Goal: Information Seeking & Learning: Learn about a topic

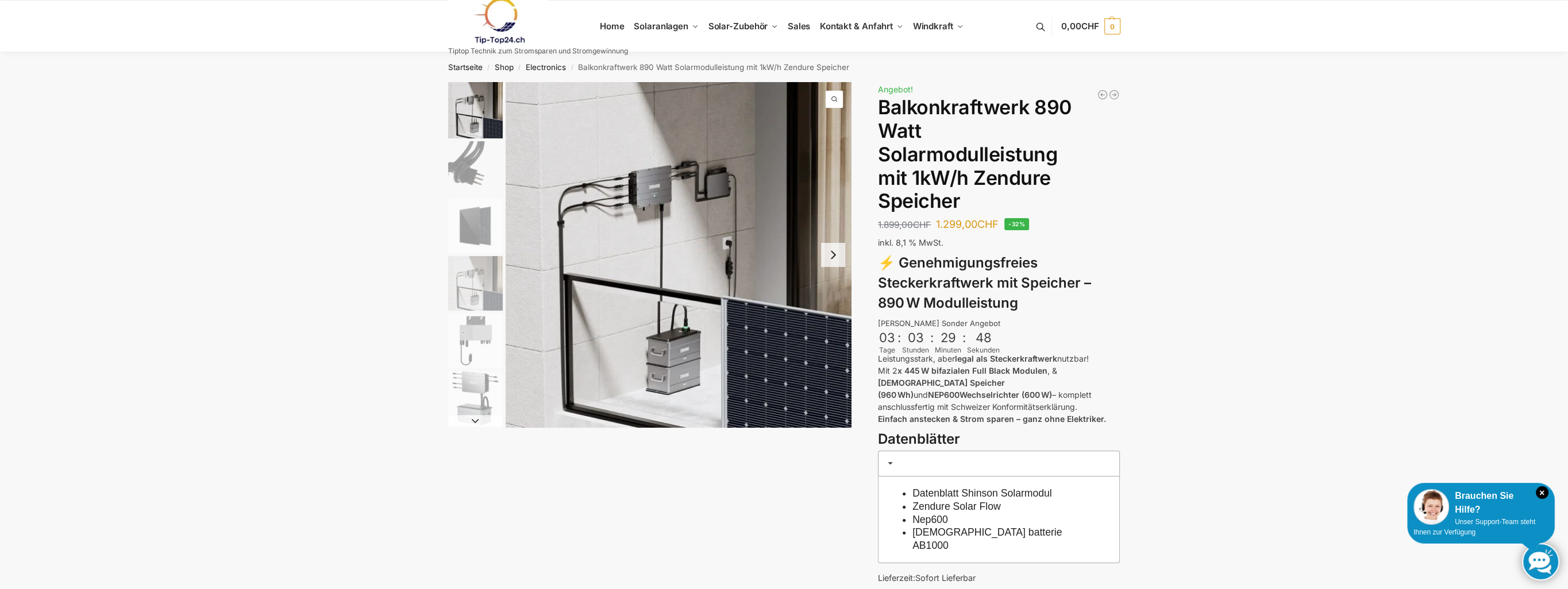
click at [473, 100] on img "1 / 6" at bounding box center [475, 110] width 54 height 56
click at [470, 162] on img "2 / 6" at bounding box center [475, 168] width 54 height 54
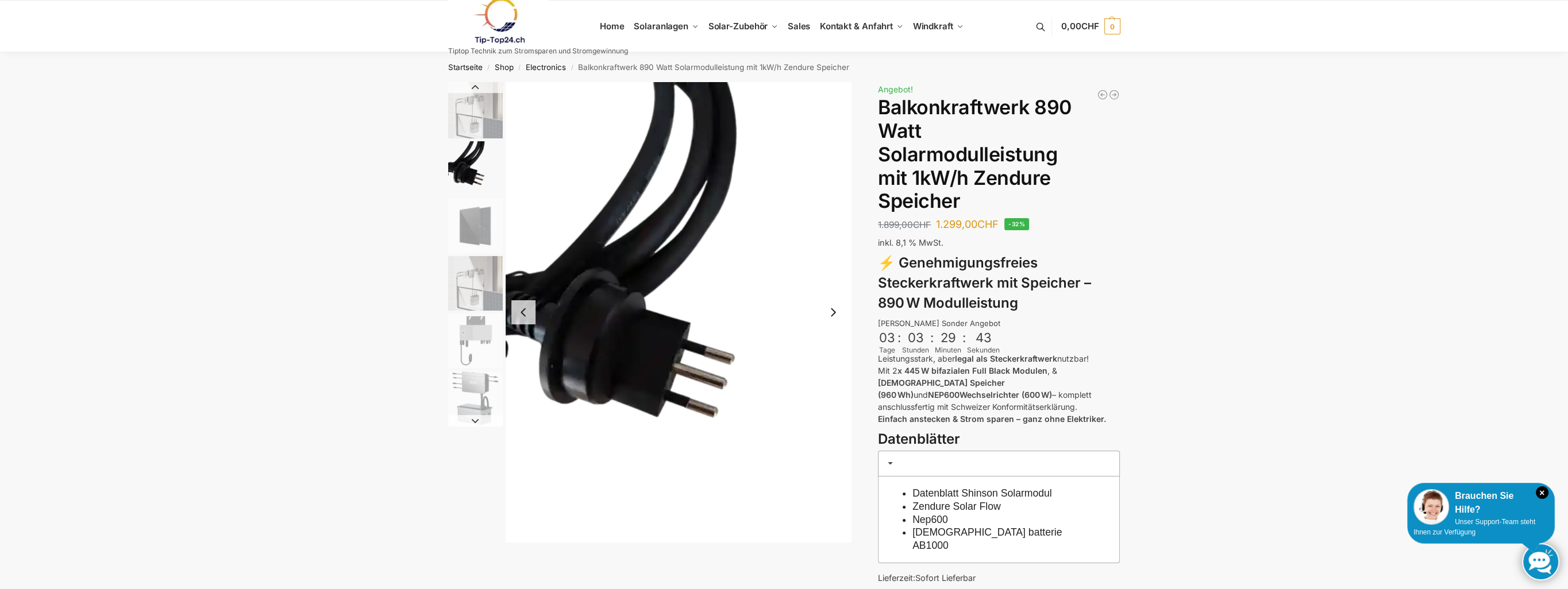
click at [470, 230] on img "3 / 6" at bounding box center [475, 226] width 54 height 54
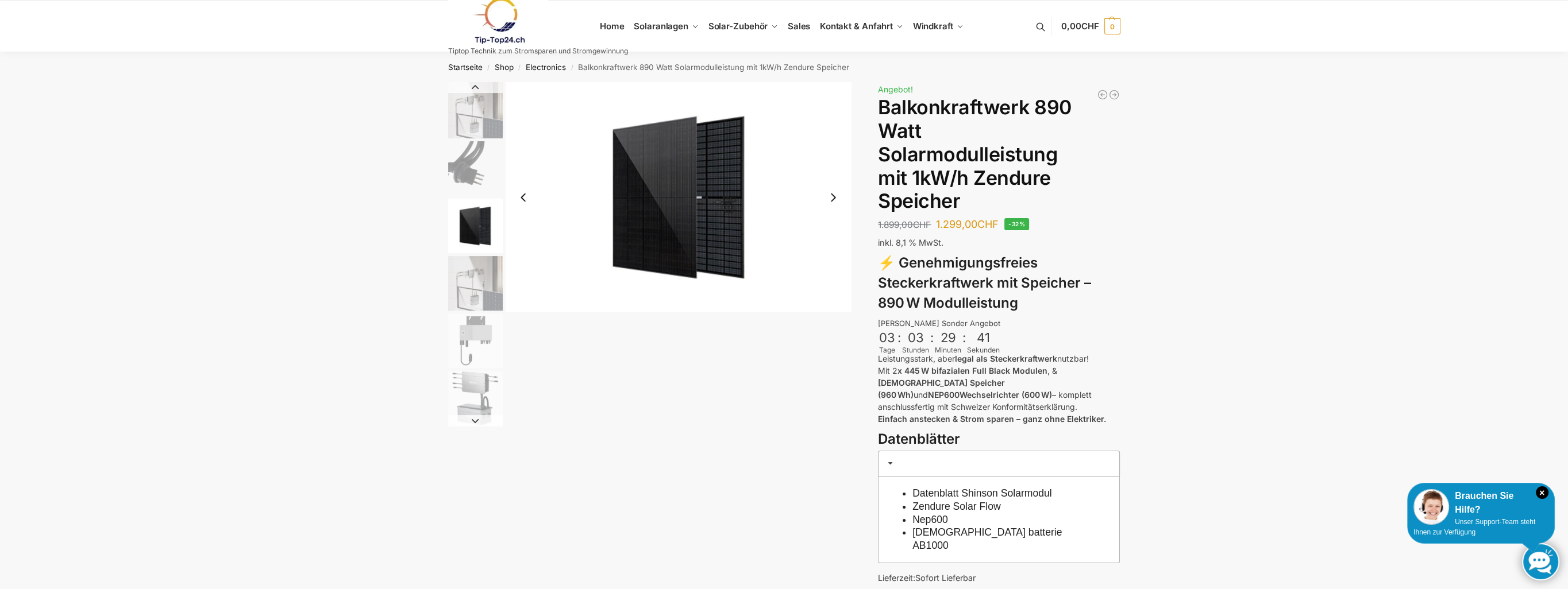
click at [469, 283] on img "4 / 6" at bounding box center [475, 283] width 54 height 54
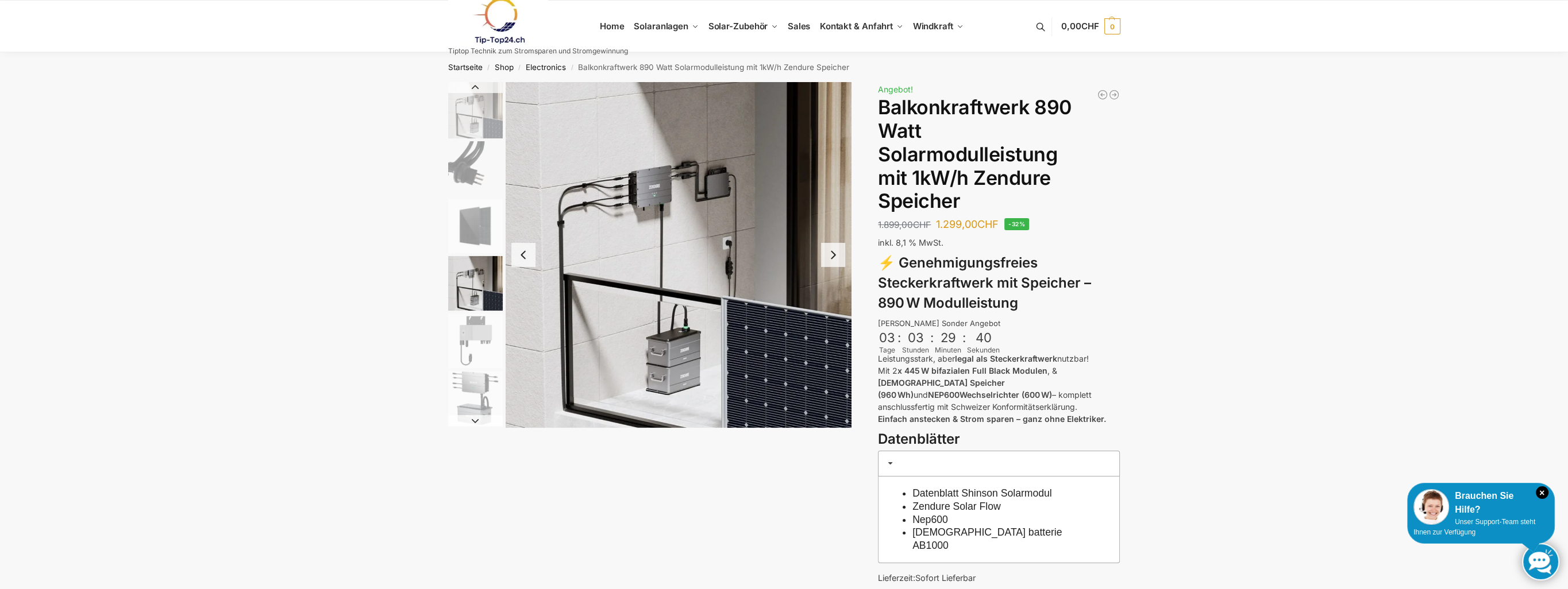
click at [470, 336] on img "5 / 6" at bounding box center [475, 341] width 54 height 54
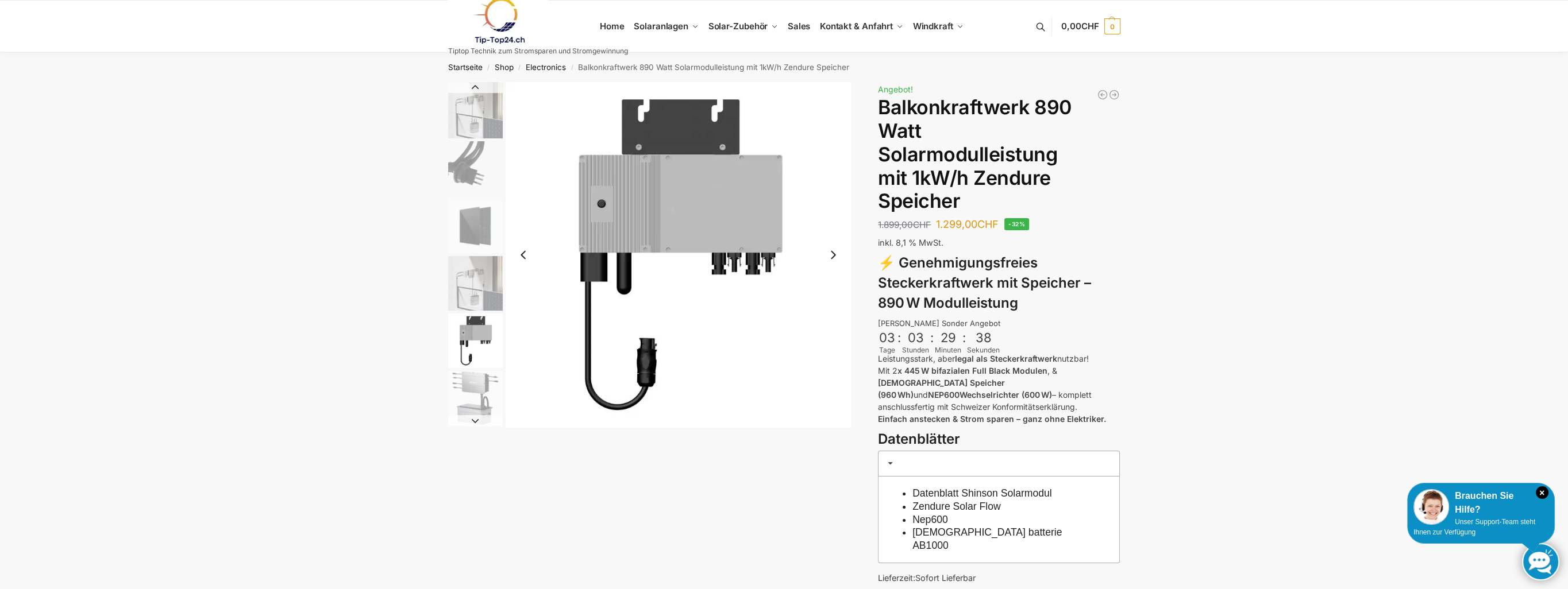
click at [471, 387] on img "6 / 6" at bounding box center [475, 398] width 54 height 54
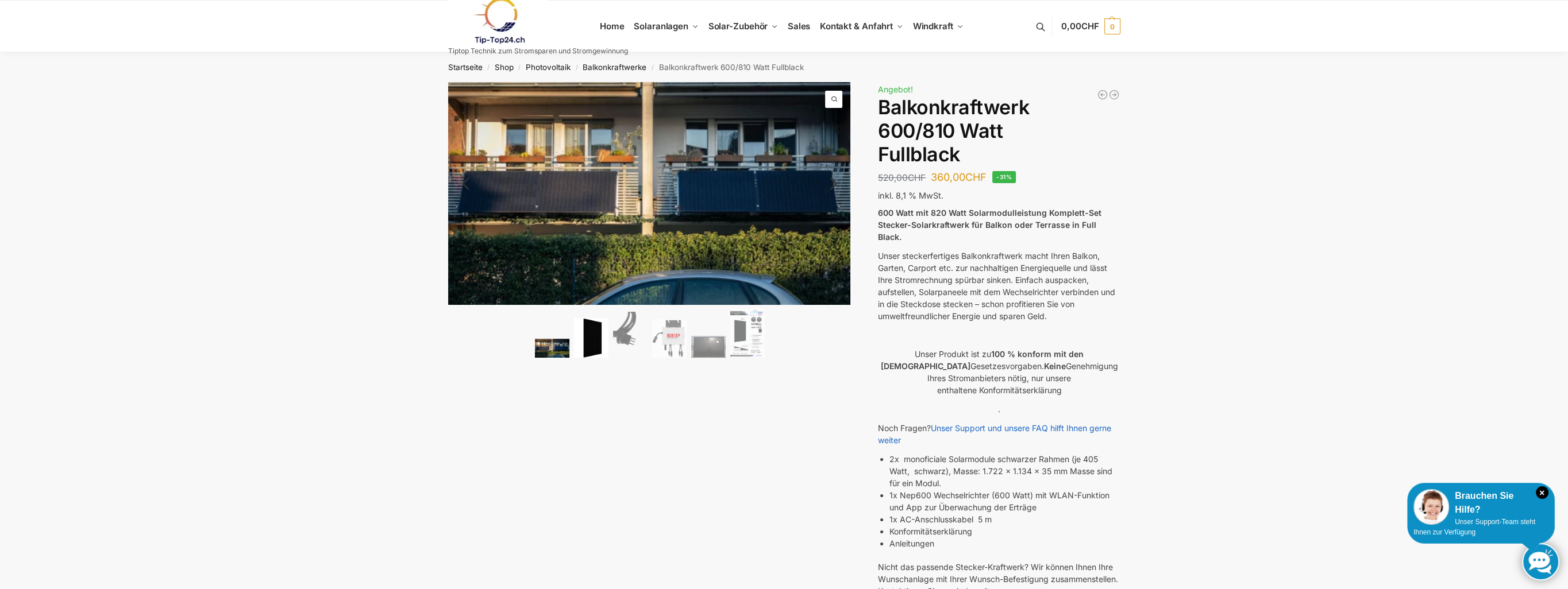
click at [592, 341] on img at bounding box center [591, 337] width 35 height 40
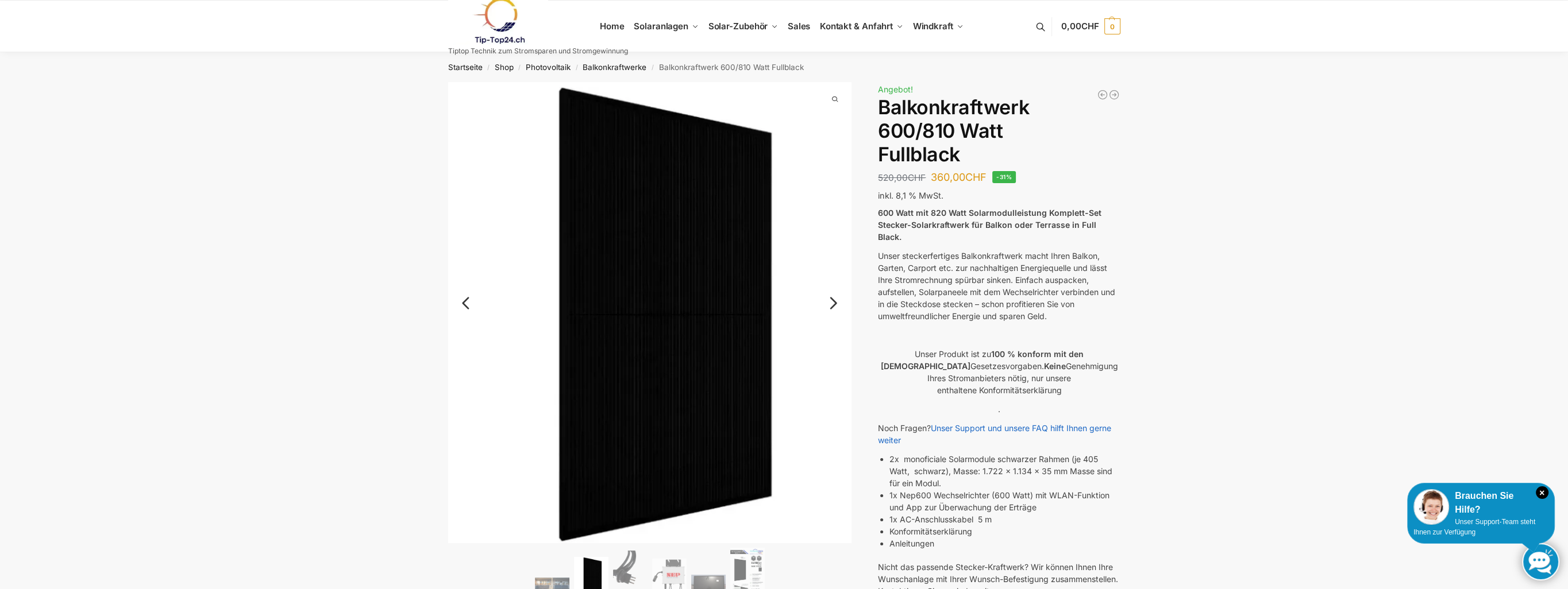
click at [832, 303] on link "Next" at bounding box center [832, 309] width 39 height 12
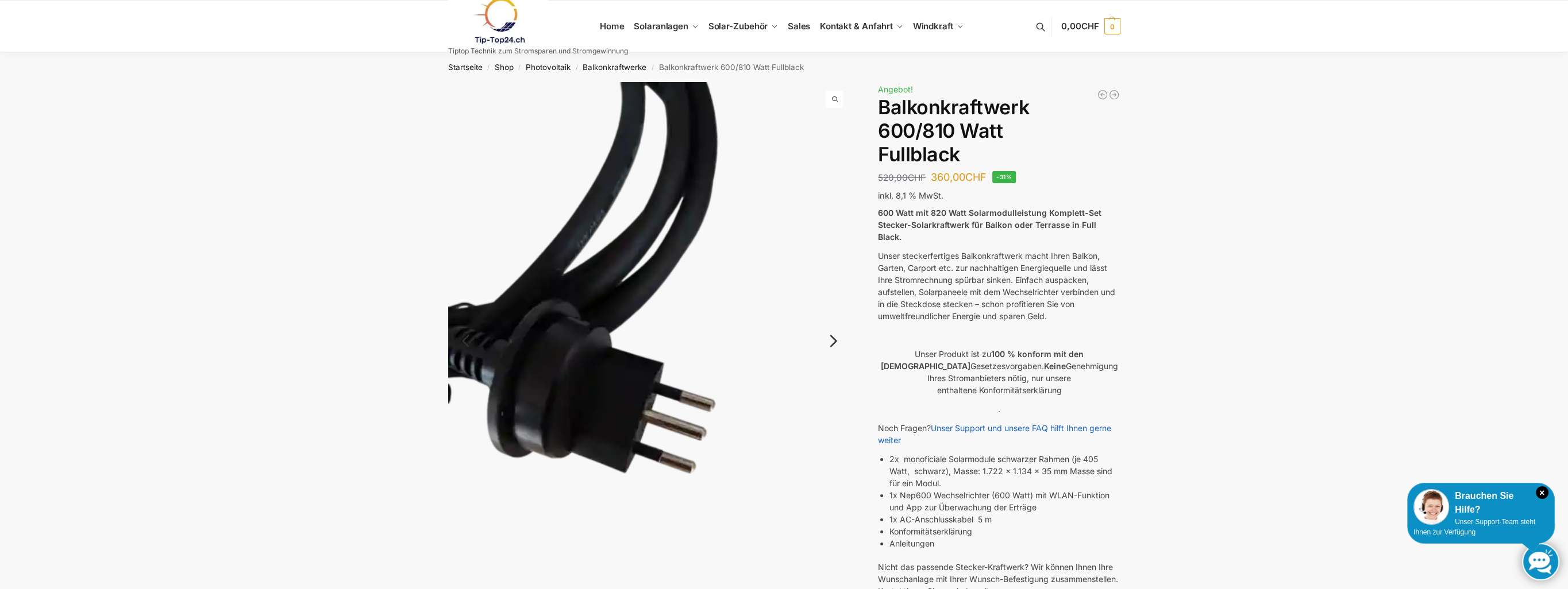
click at [830, 341] on link "Next" at bounding box center [832, 347] width 39 height 12
